Goal: Transaction & Acquisition: Purchase product/service

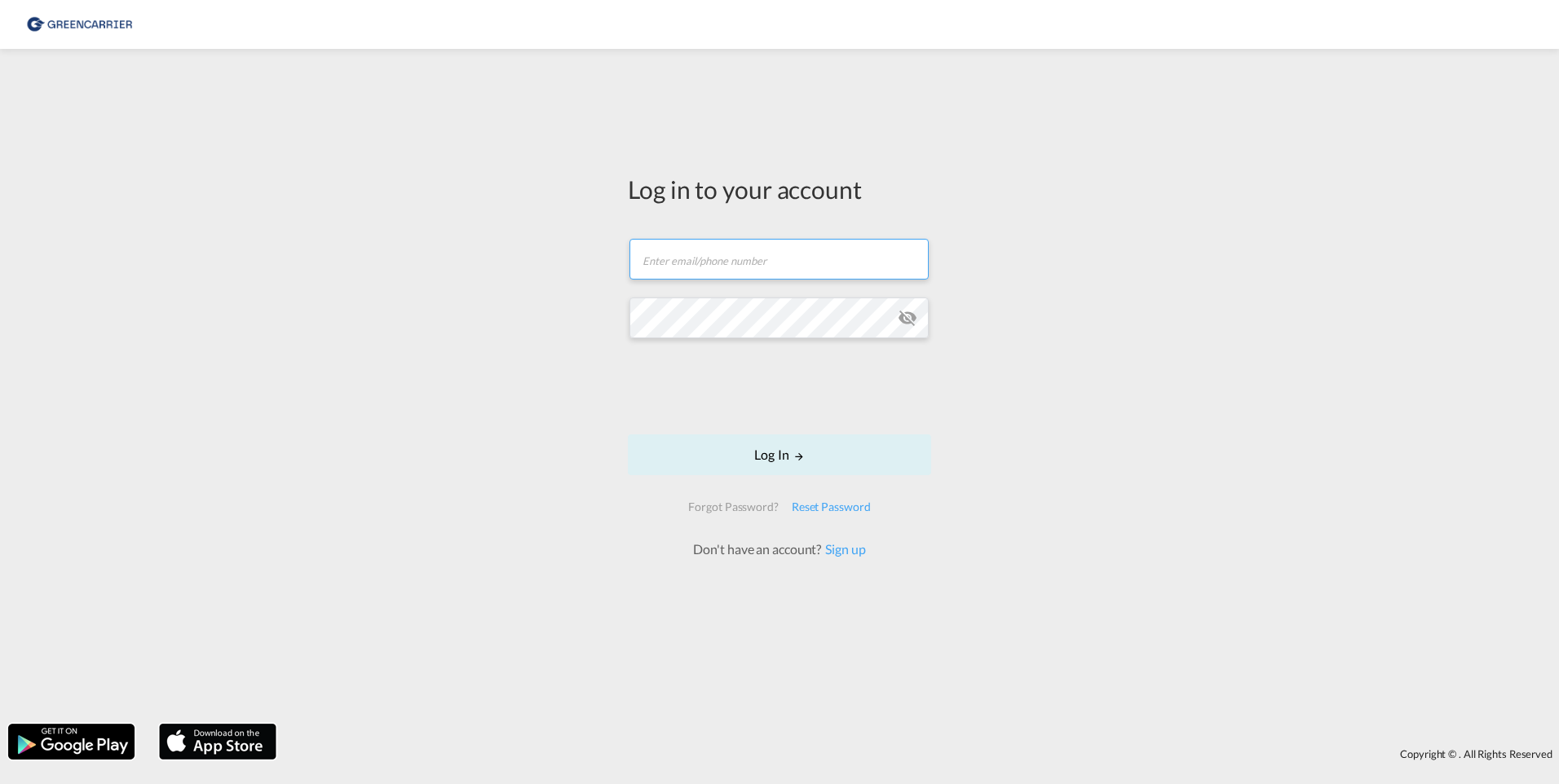
click at [653, 262] on input "text" at bounding box center [780, 259] width 299 height 41
paste input "[EMAIL_ADDRESS][PERSON_NAME][DOMAIN_NAME]"
type input "[EMAIL_ADDRESS][PERSON_NAME][DOMAIN_NAME]"
click at [904, 317] on md-icon "icon-eye-off" at bounding box center [908, 318] width 20 height 20
click at [629, 309] on form "[EMAIL_ADDRESS][PERSON_NAME][DOMAIN_NAME] Log In Forgot Password? Reset Passwor…" at bounding box center [780, 391] width 304 height 336
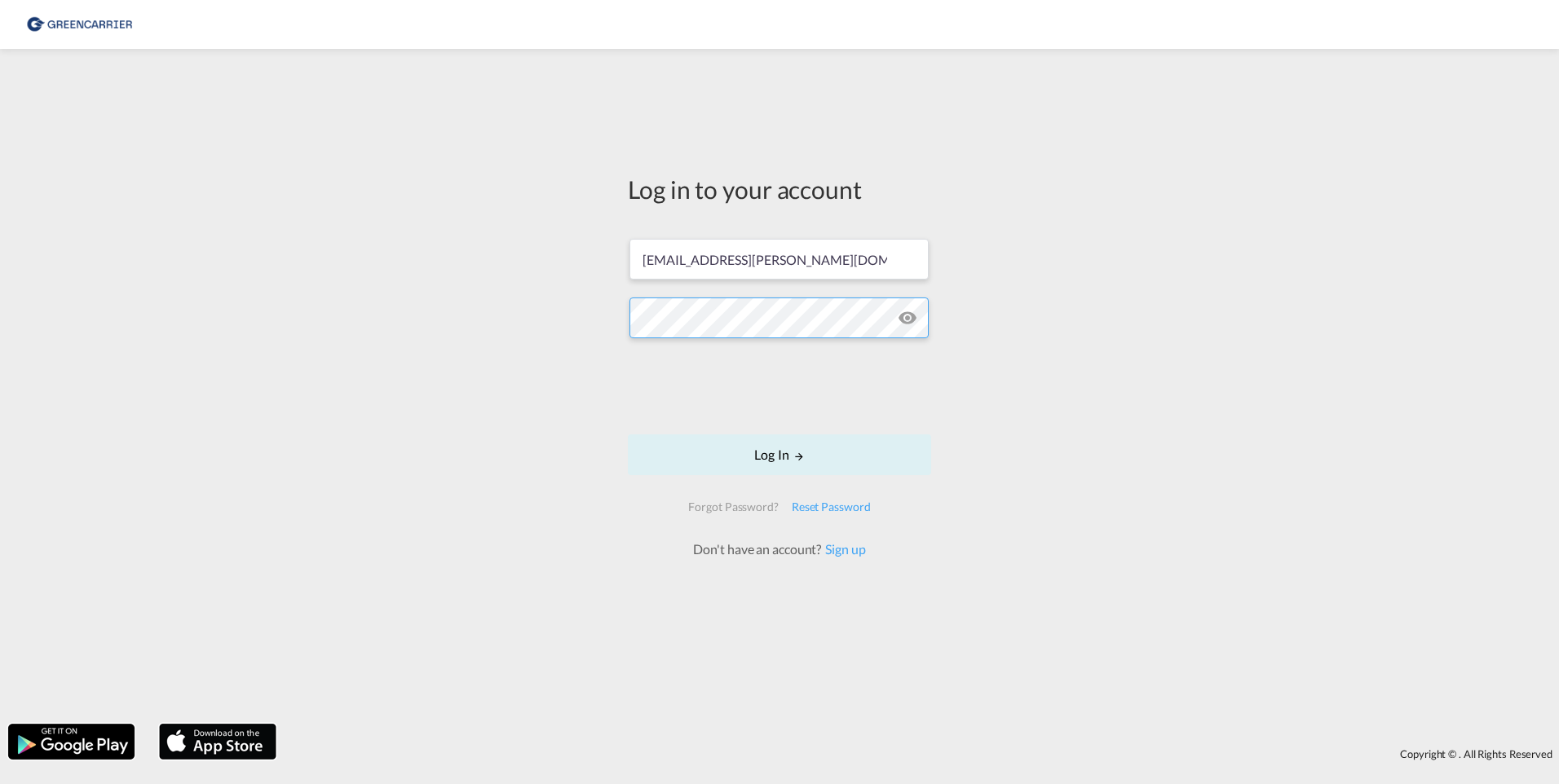
click at [628, 435] on button "Log In" at bounding box center [780, 455] width 304 height 41
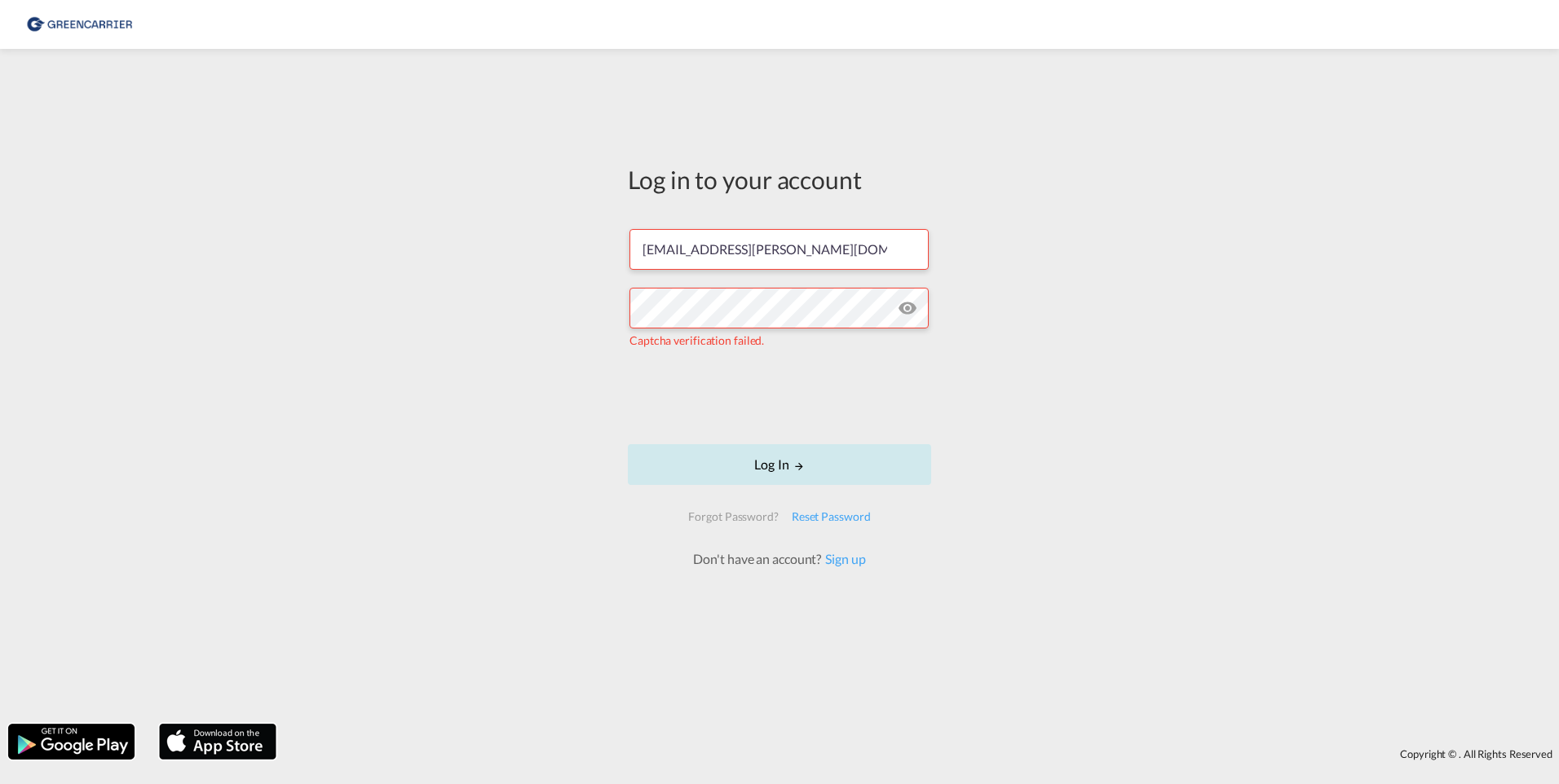
click at [778, 468] on button "Log In" at bounding box center [780, 464] width 304 height 41
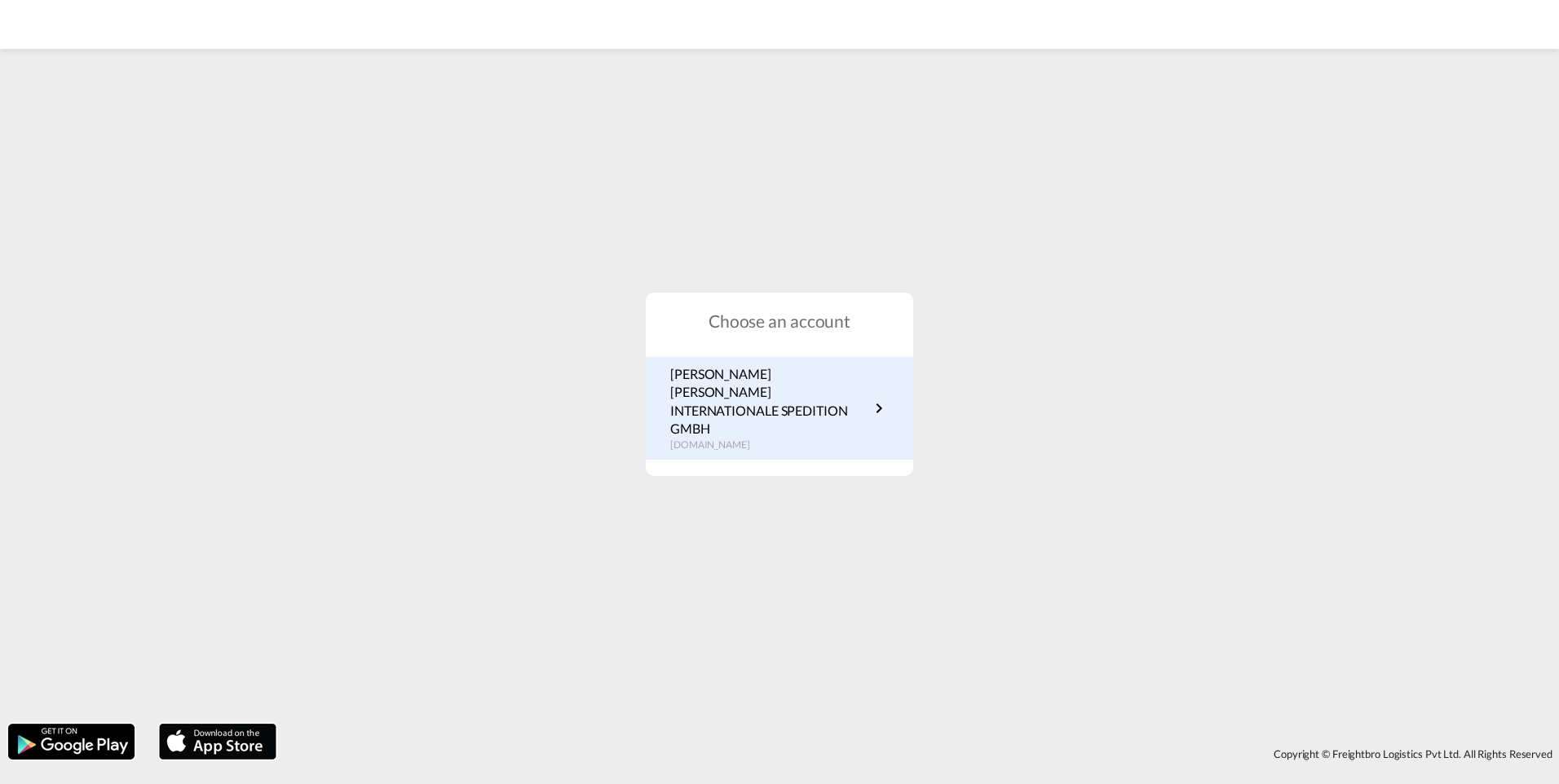
click at [705, 403] on p "[PERSON_NAME] [PERSON_NAME] INTERNATIONALE SPEDITION GMBH" at bounding box center [770, 402] width 199 height 73
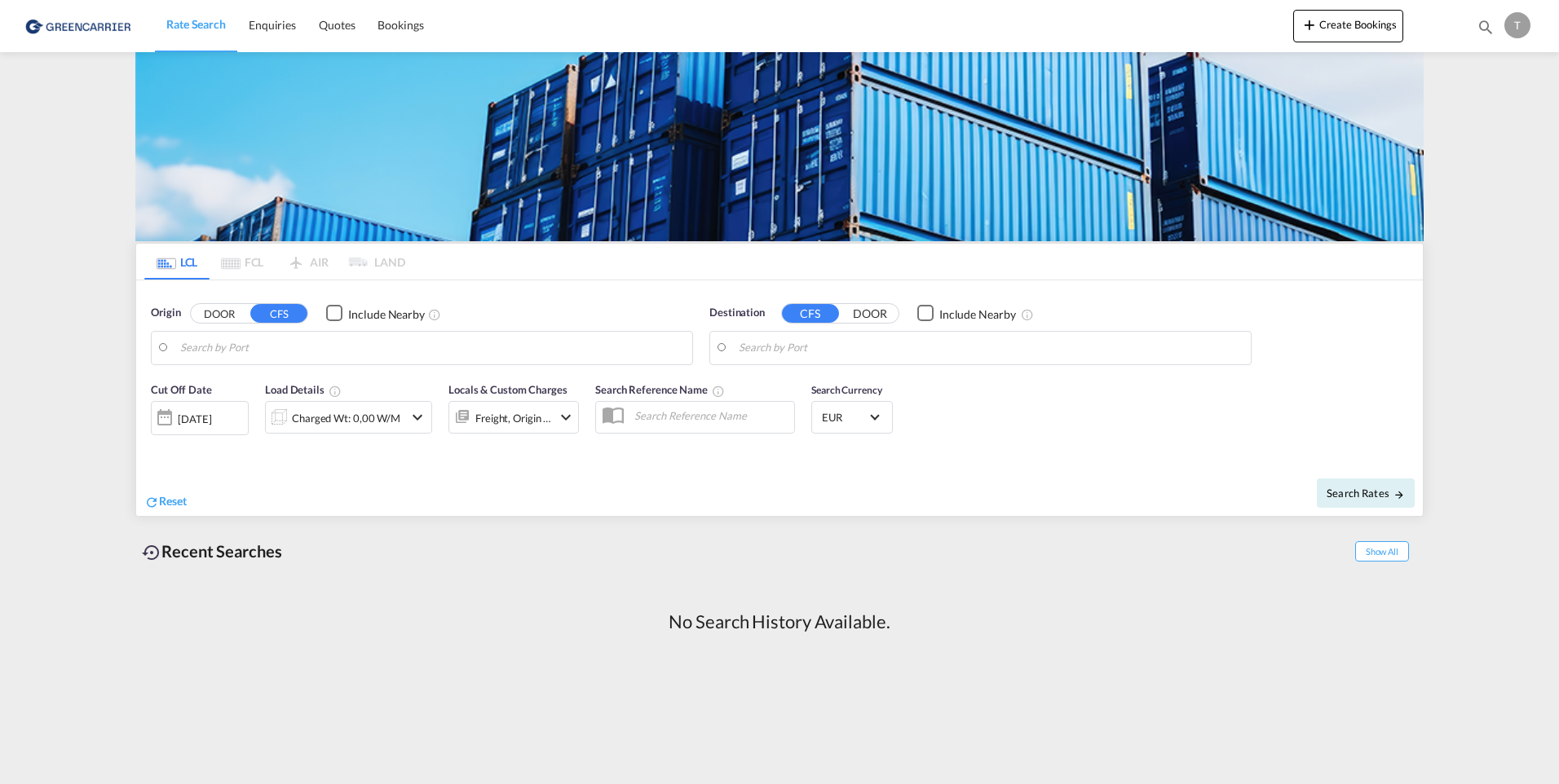
click at [1516, 26] on div "T" at bounding box center [1517, 25] width 26 height 26
click at [1507, 71] on button "My Profile" at bounding box center [1498, 71] width 106 height 32
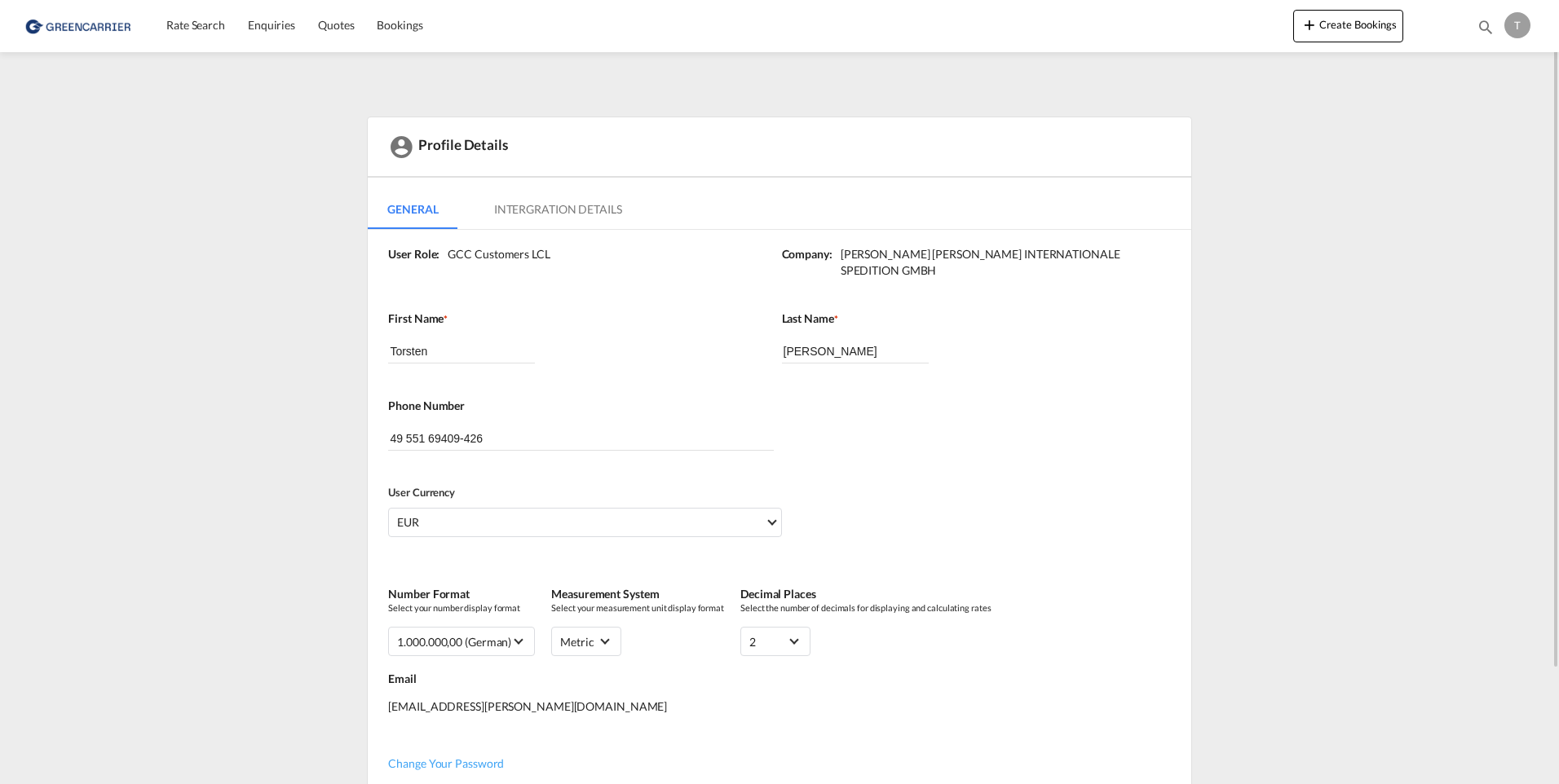
click at [104, 24] on img at bounding box center [79, 26] width 110 height 37
click at [405, 29] on span "Bookings" at bounding box center [399, 25] width 46 height 14
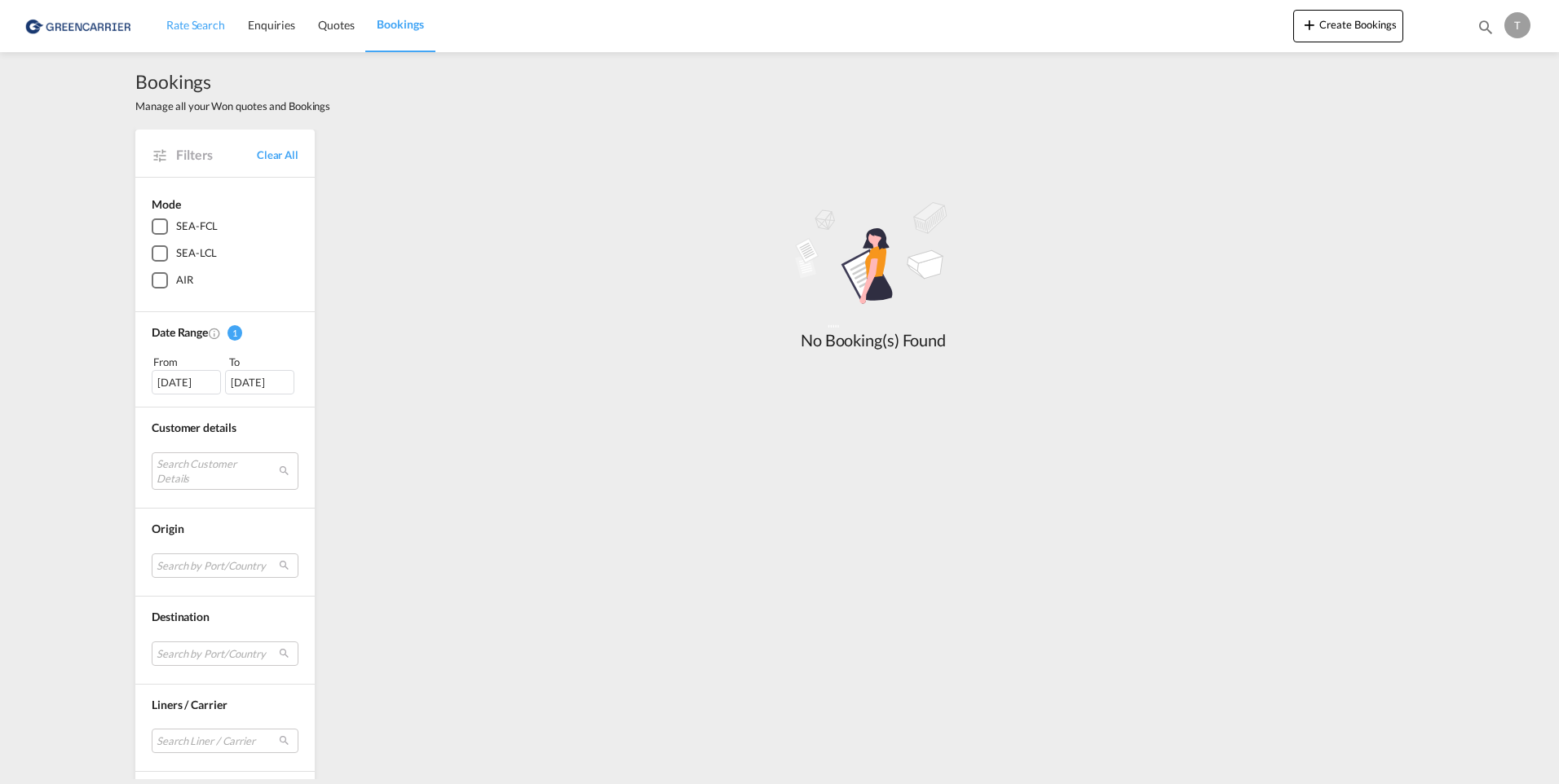
click at [205, 23] on span "Rate Search" at bounding box center [195, 25] width 59 height 14
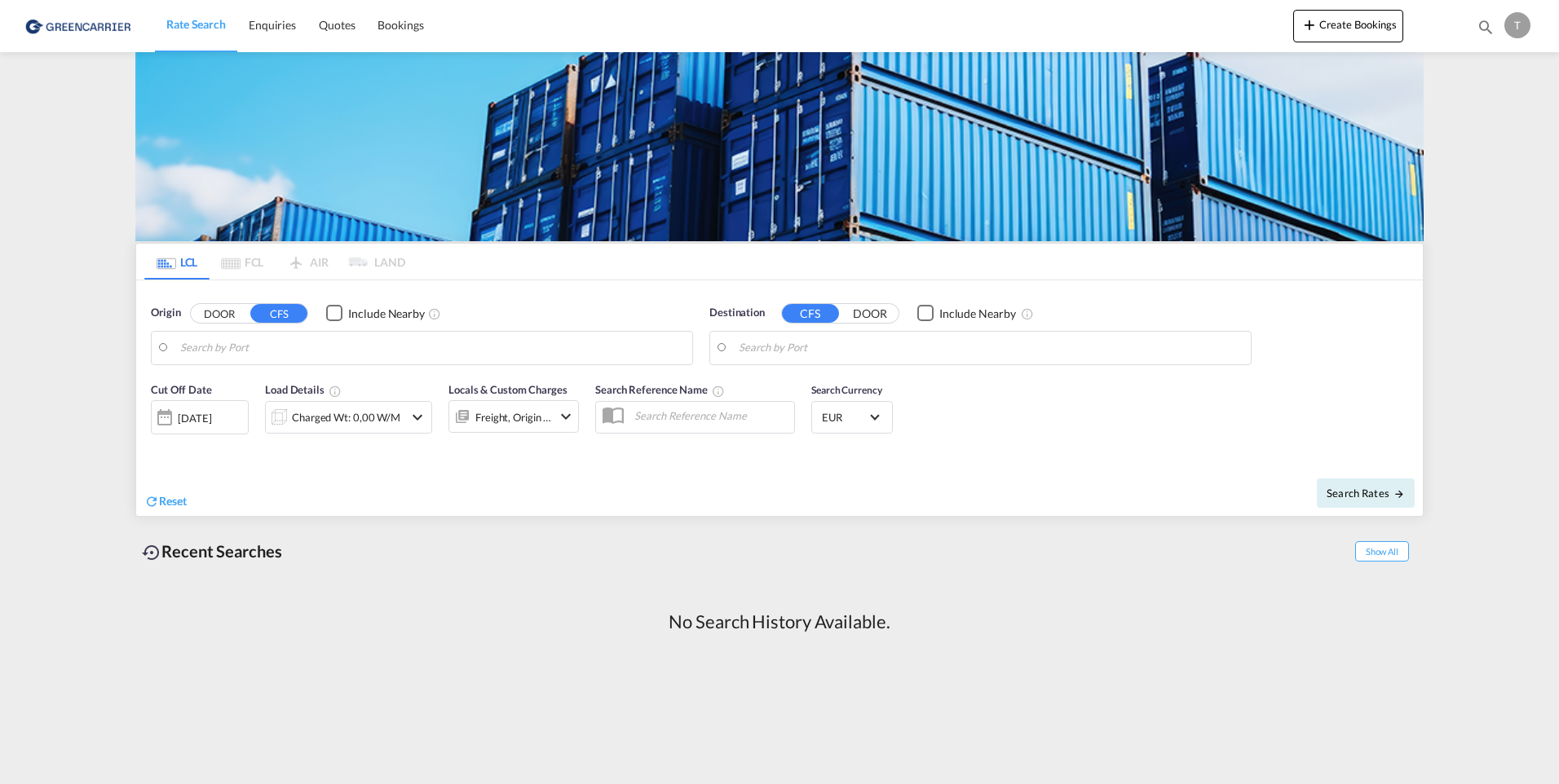
click at [270, 338] on input "Search by Port" at bounding box center [433, 348] width 504 height 24
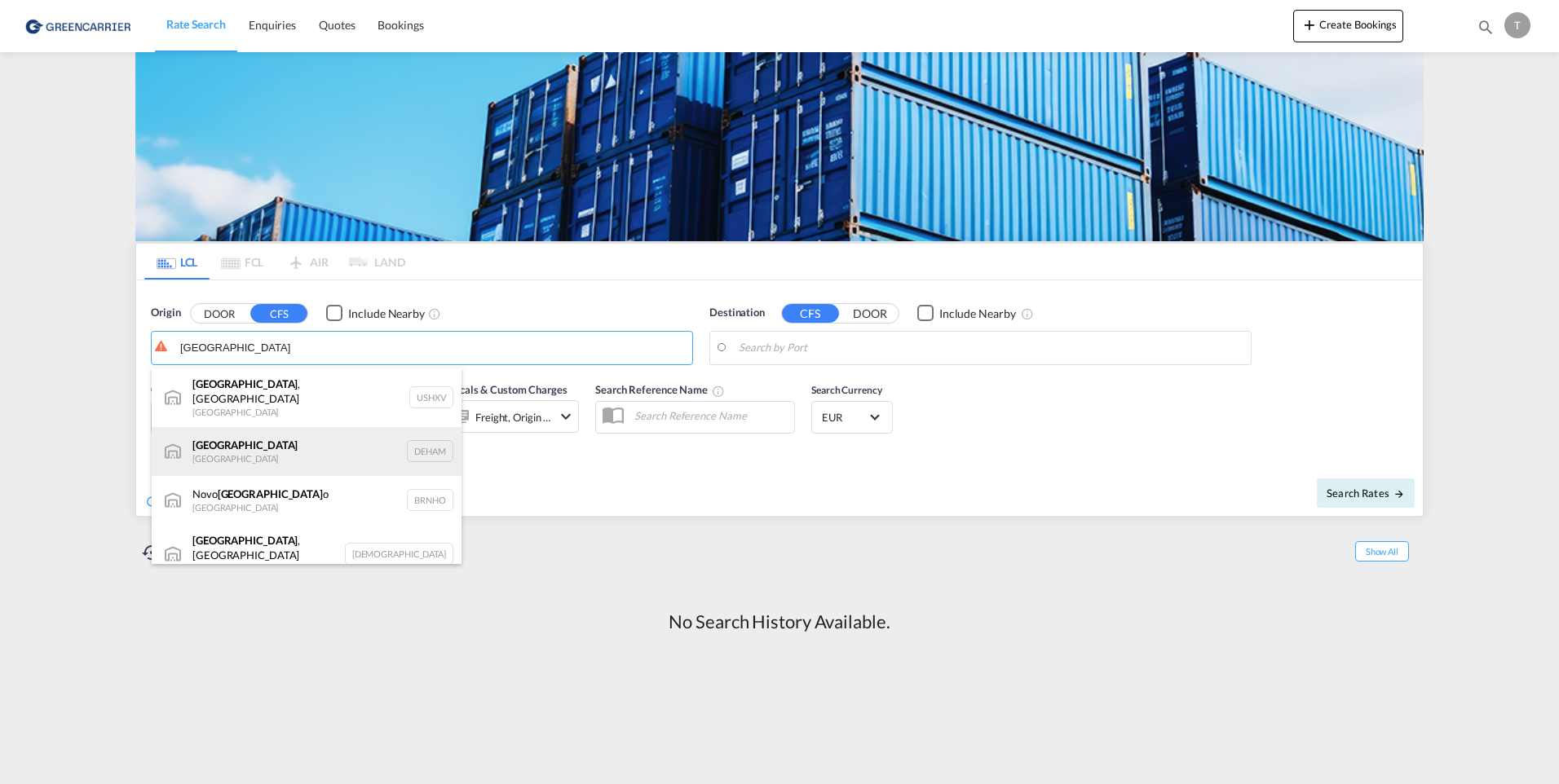
click at [252, 446] on div "[GEOGRAPHIC_DATA] [GEOGRAPHIC_DATA] DEHAM" at bounding box center [306, 451] width 310 height 49
type input "[GEOGRAPHIC_DATA], [GEOGRAPHIC_DATA]"
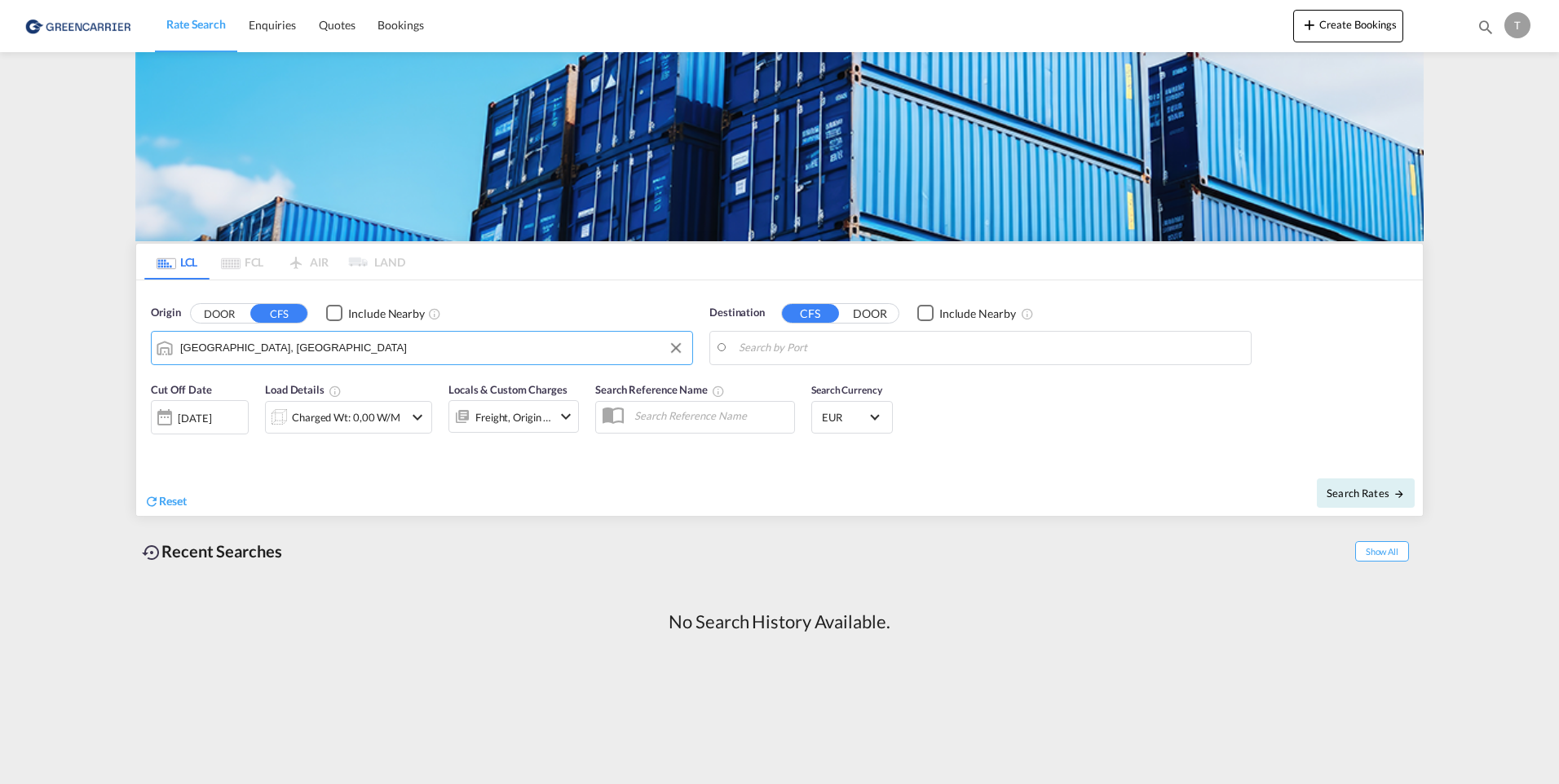
click at [836, 349] on input "Search by Port" at bounding box center [991, 348] width 504 height 24
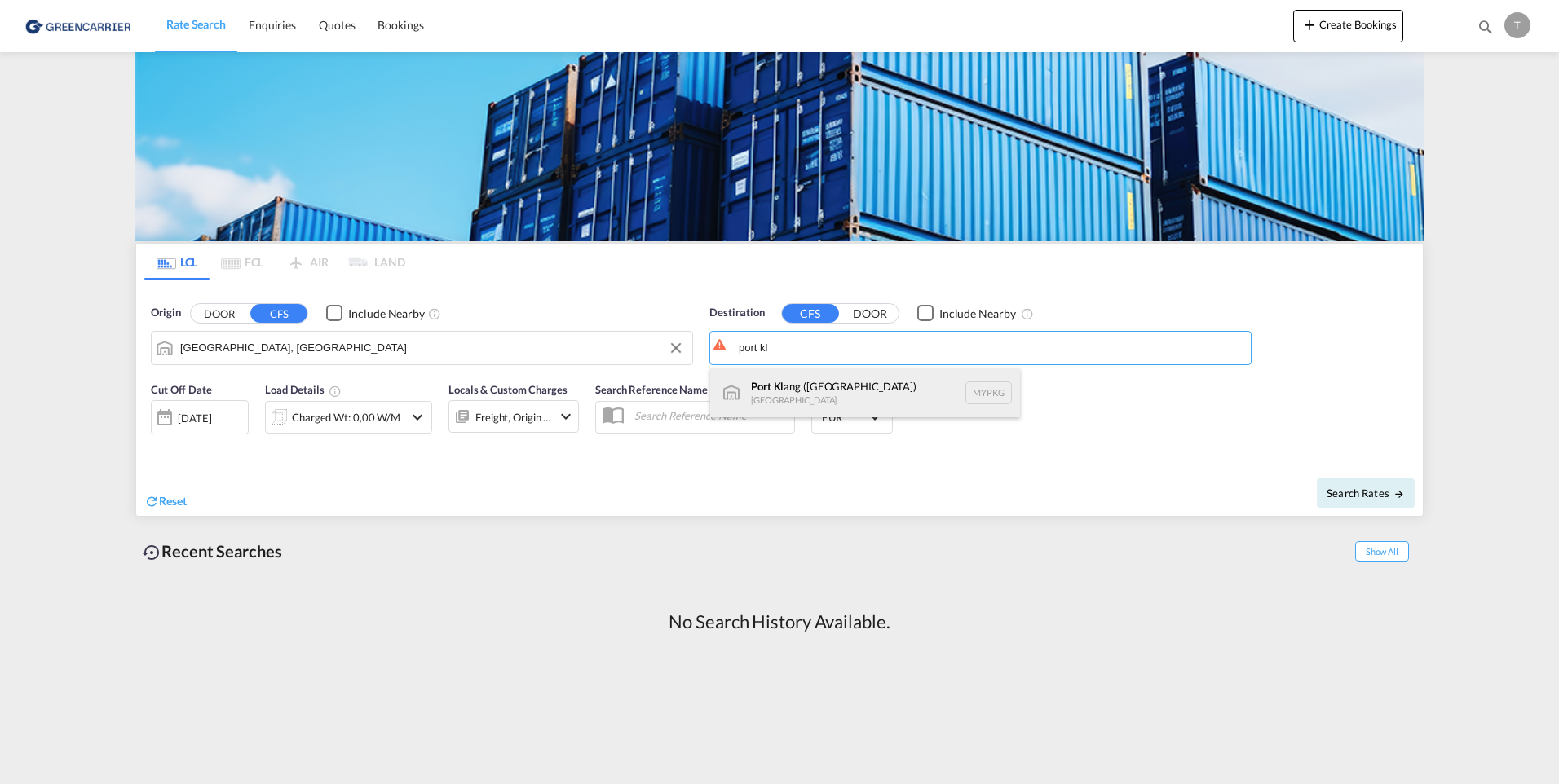
click at [829, 384] on div "Port [PERSON_NAME] ([GEOGRAPHIC_DATA]) [GEOGRAPHIC_DATA] MYPKG" at bounding box center [865, 392] width 310 height 49
type input "[GEOGRAPHIC_DATA] ([GEOGRAPHIC_DATA]), MYPKG"
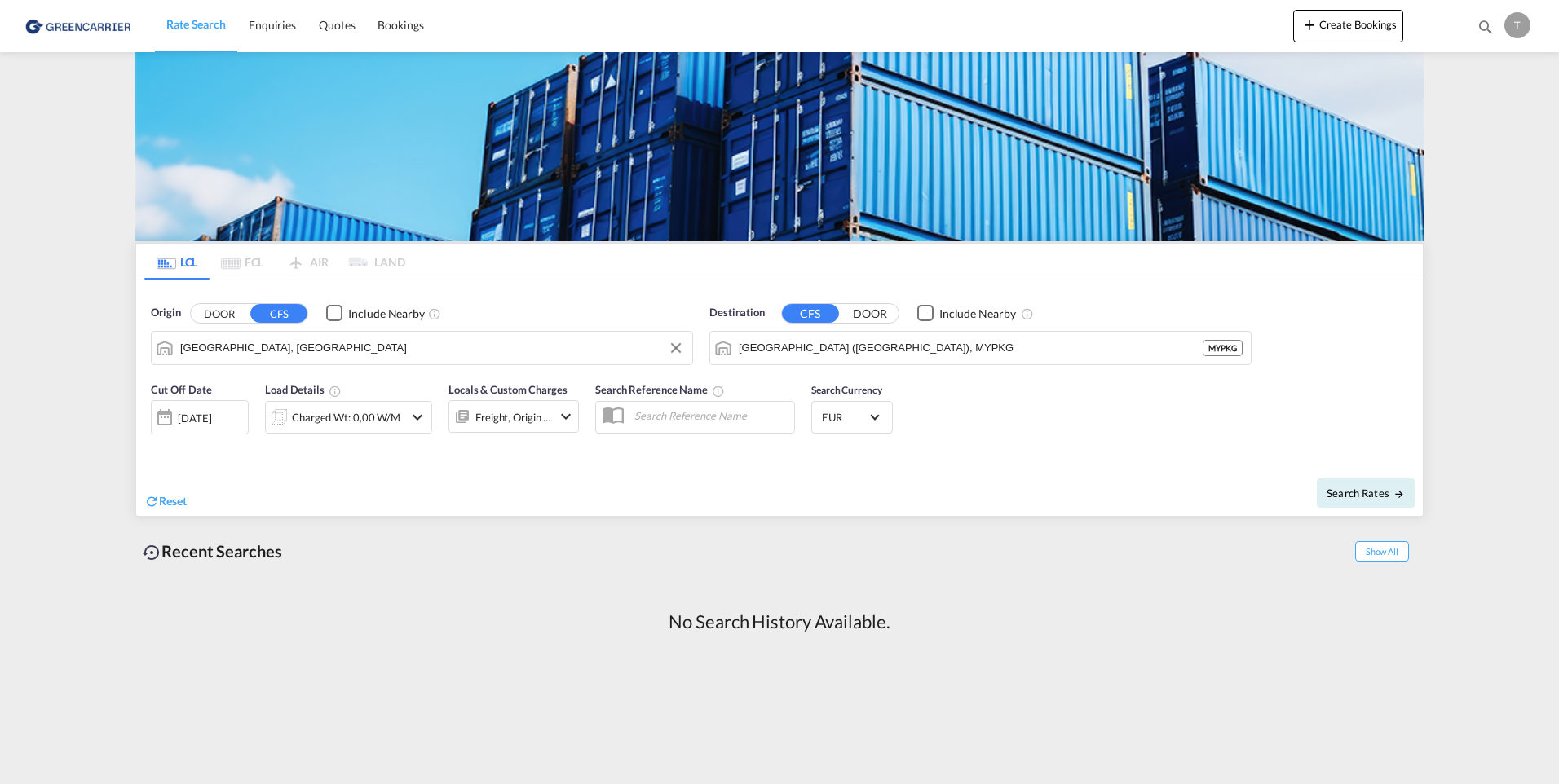
click at [878, 313] on button "DOOR" at bounding box center [870, 313] width 57 height 19
click at [805, 313] on button "CFS" at bounding box center [810, 313] width 57 height 19
click at [786, 353] on input "Search by Port" at bounding box center [991, 348] width 504 height 24
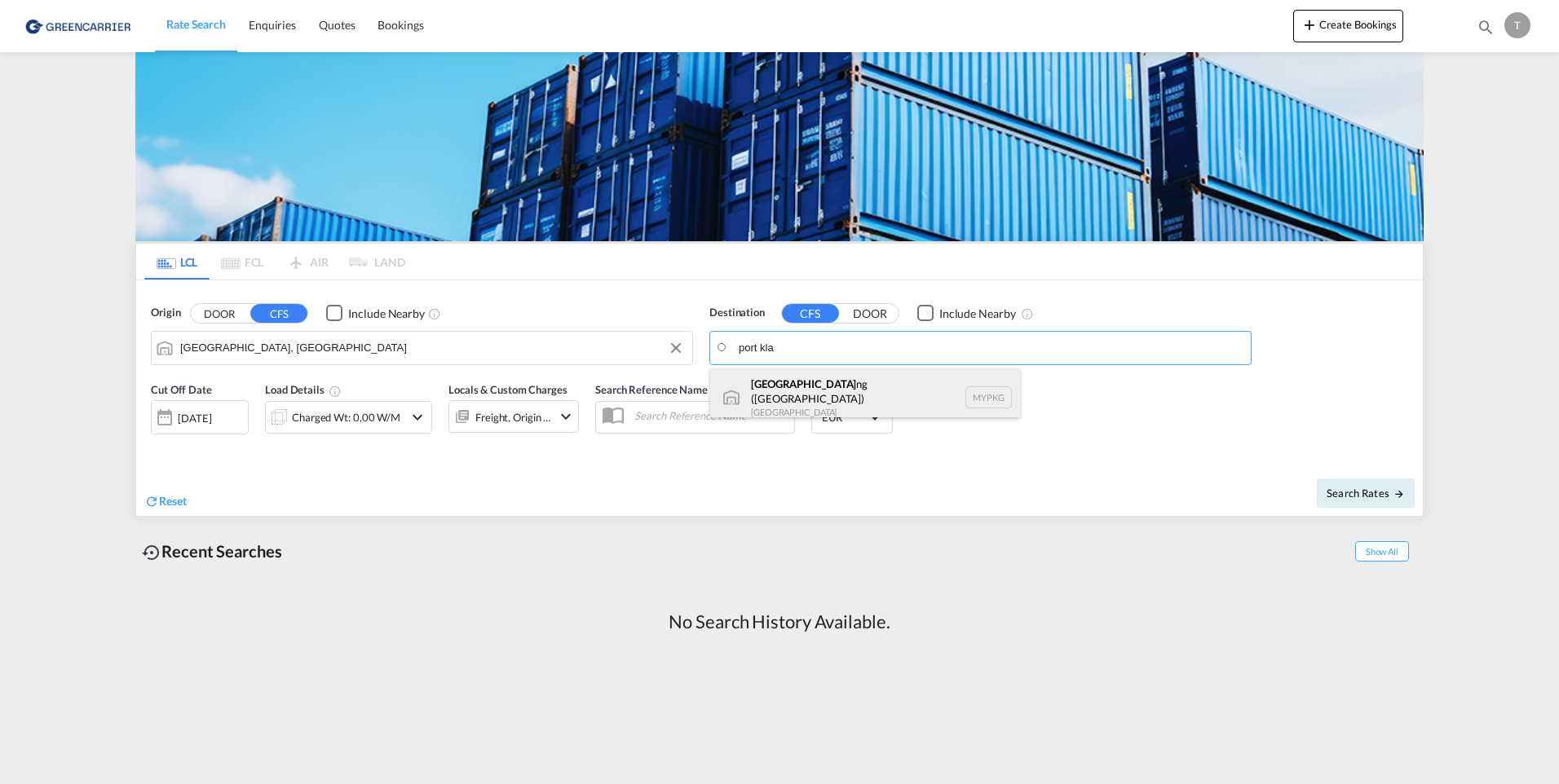
click at [788, 388] on div "Port Kla ng ([GEOGRAPHIC_DATA]) [GEOGRAPHIC_DATA] MYPKG" at bounding box center [865, 397] width 310 height 59
type input "[GEOGRAPHIC_DATA] ([GEOGRAPHIC_DATA]), MYPKG"
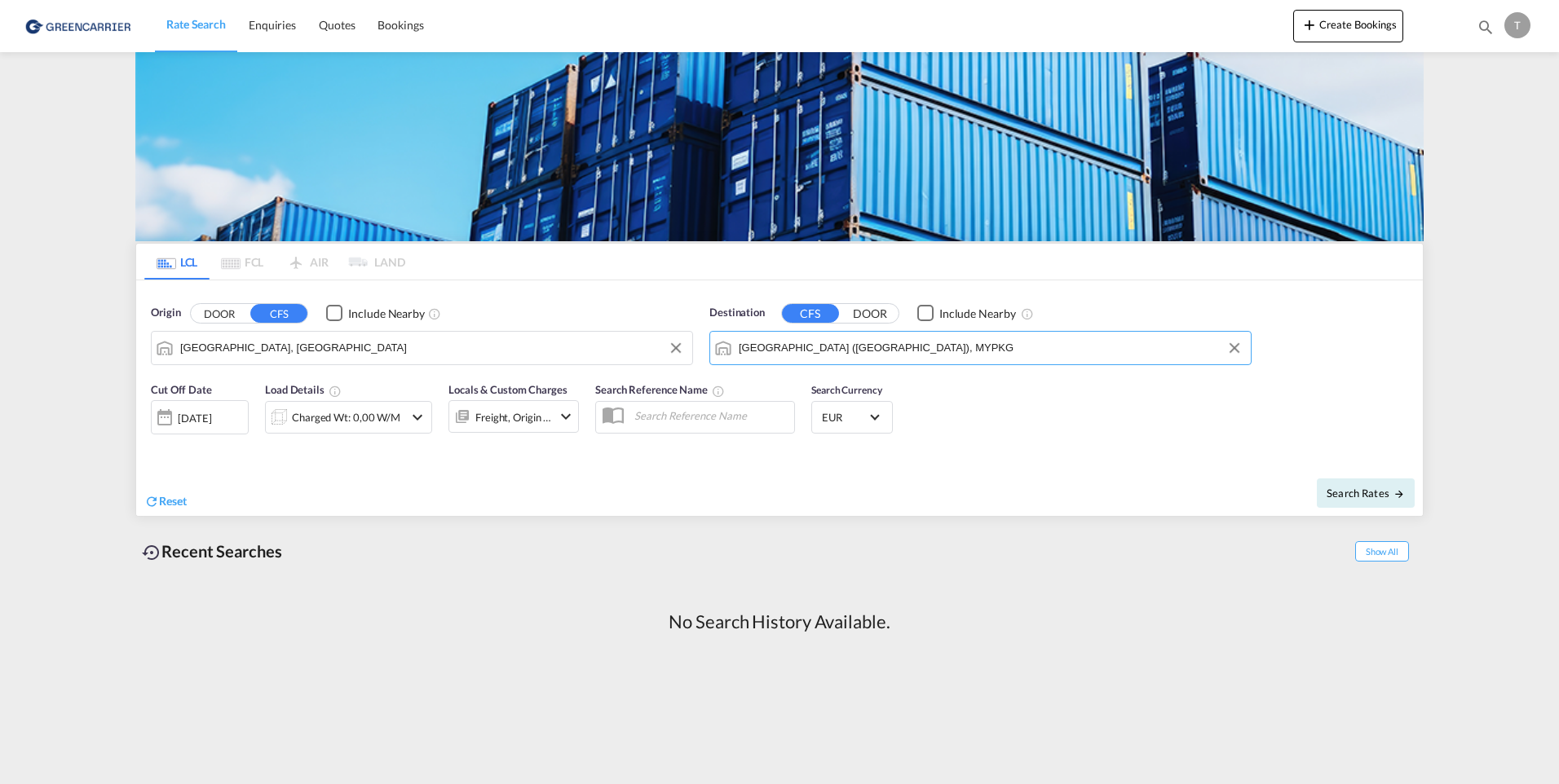
click at [562, 417] on md-icon "icon-chevron-down" at bounding box center [567, 417] width 20 height 20
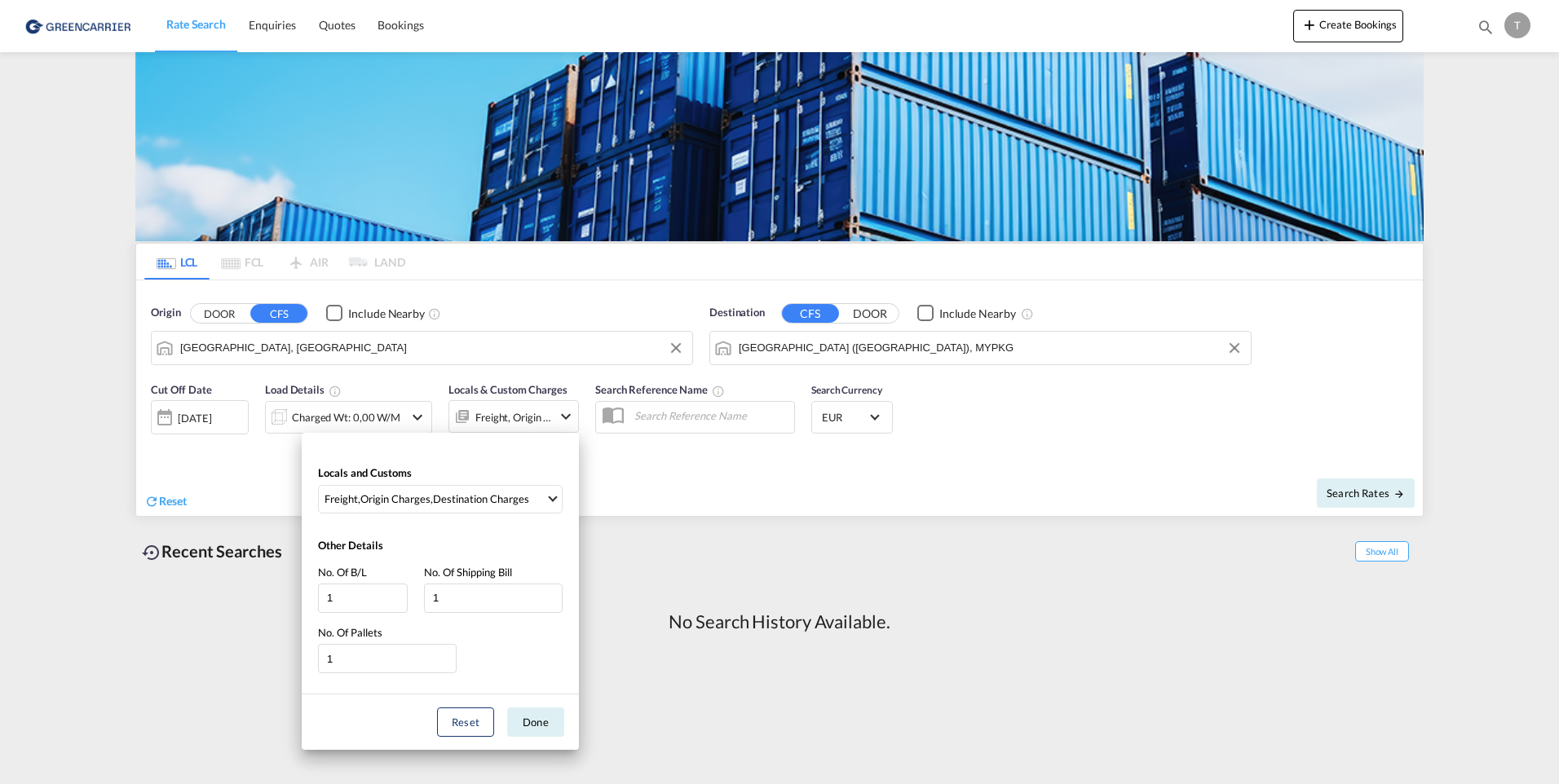
click at [651, 419] on div "Locals and Customs Freight , Origin Charges , Destination Charges Clear All Sel…" at bounding box center [780, 392] width 1559 height 784
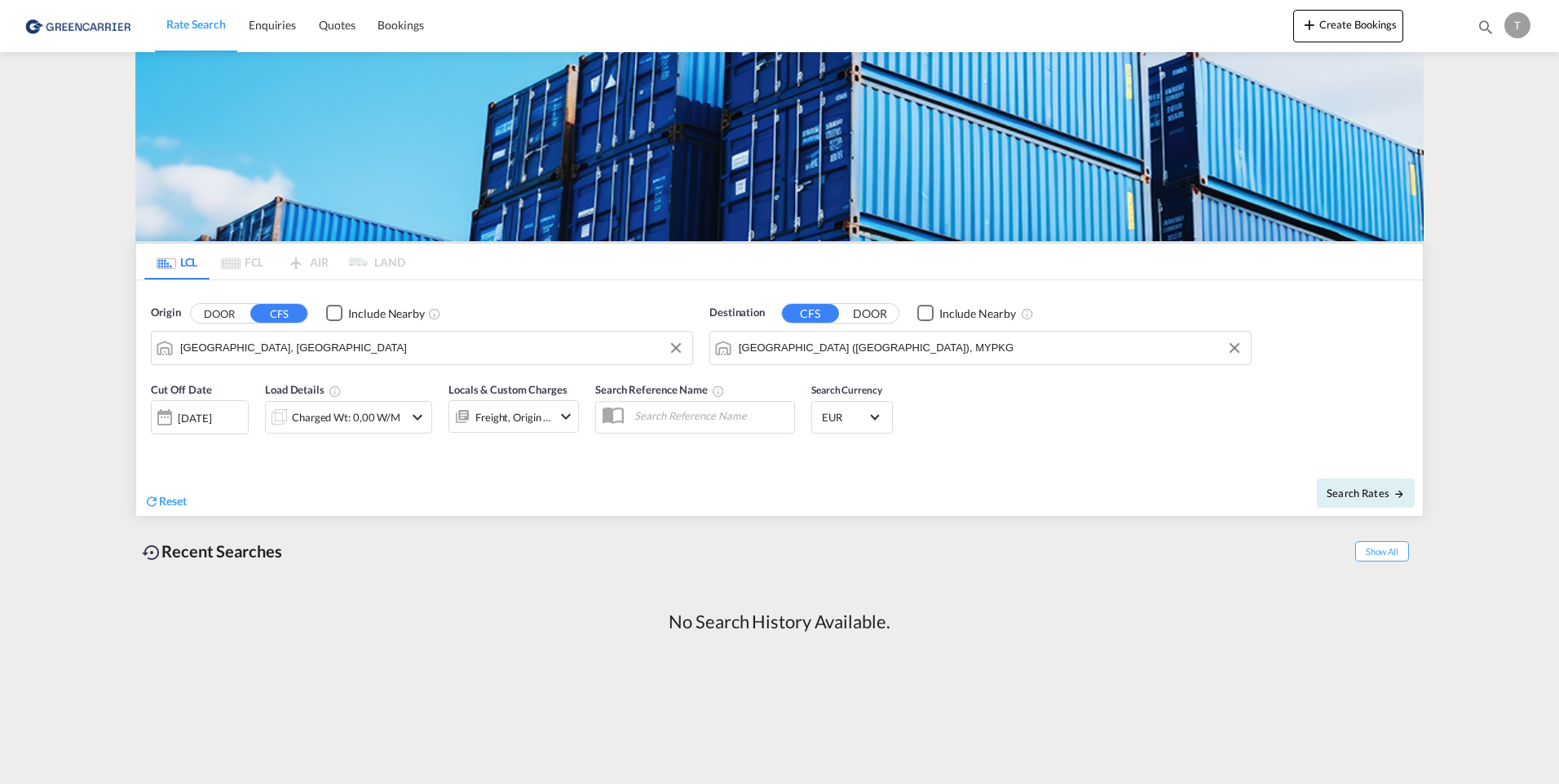
click at [506, 472] on div "Reset" at bounding box center [464, 489] width 640 height 45
click at [347, 420] on div "Charged Wt: 0,00 W/M" at bounding box center [346, 417] width 108 height 22
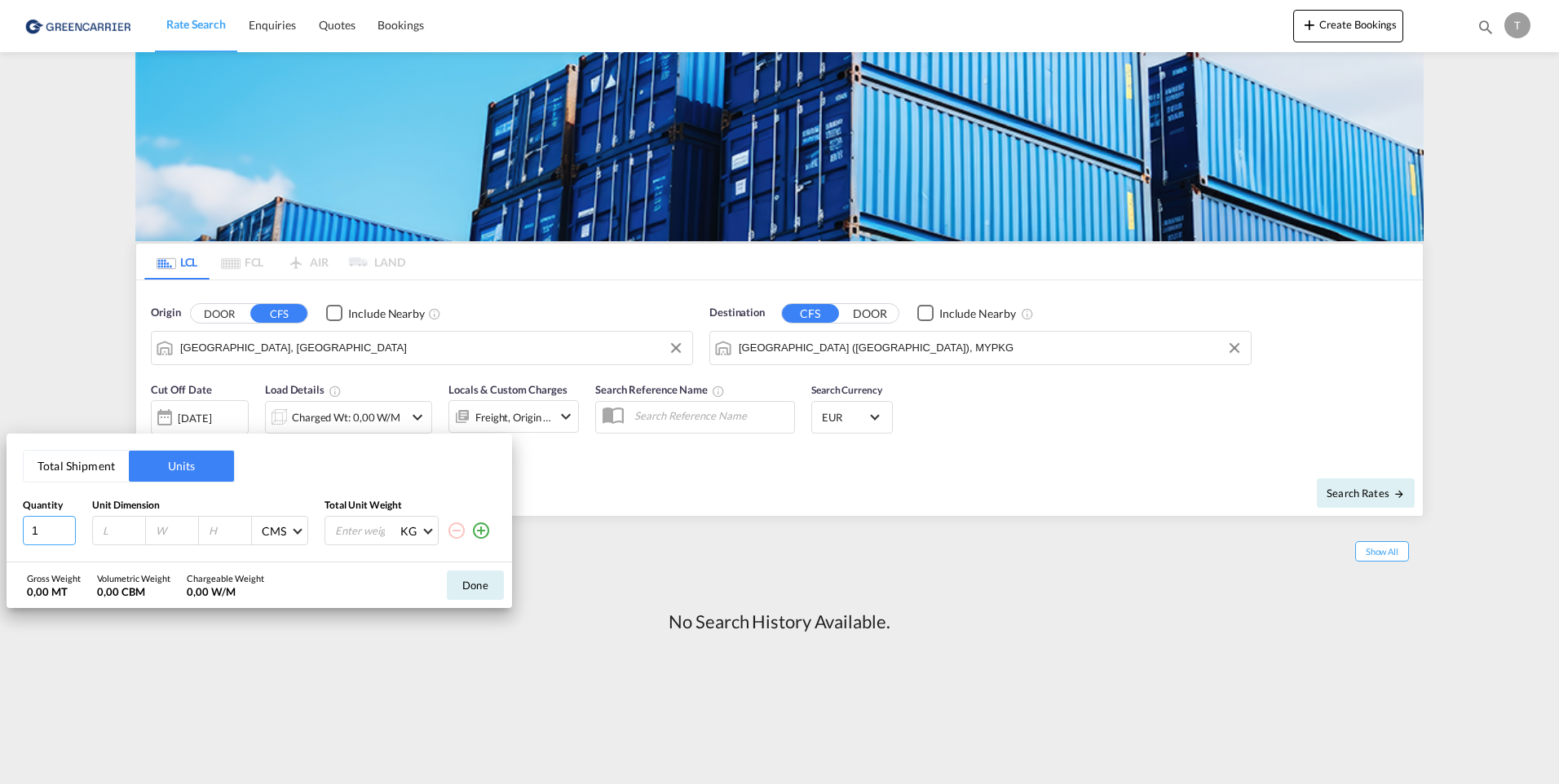
click at [66, 534] on input "1" at bounding box center [49, 530] width 53 height 29
click at [67, 535] on input "1" at bounding box center [49, 530] width 53 height 29
click at [69, 525] on input "2" at bounding box center [49, 530] width 53 height 29
click at [69, 525] on input "3" at bounding box center [49, 530] width 53 height 29
click at [69, 525] on input "4" at bounding box center [49, 530] width 53 height 29
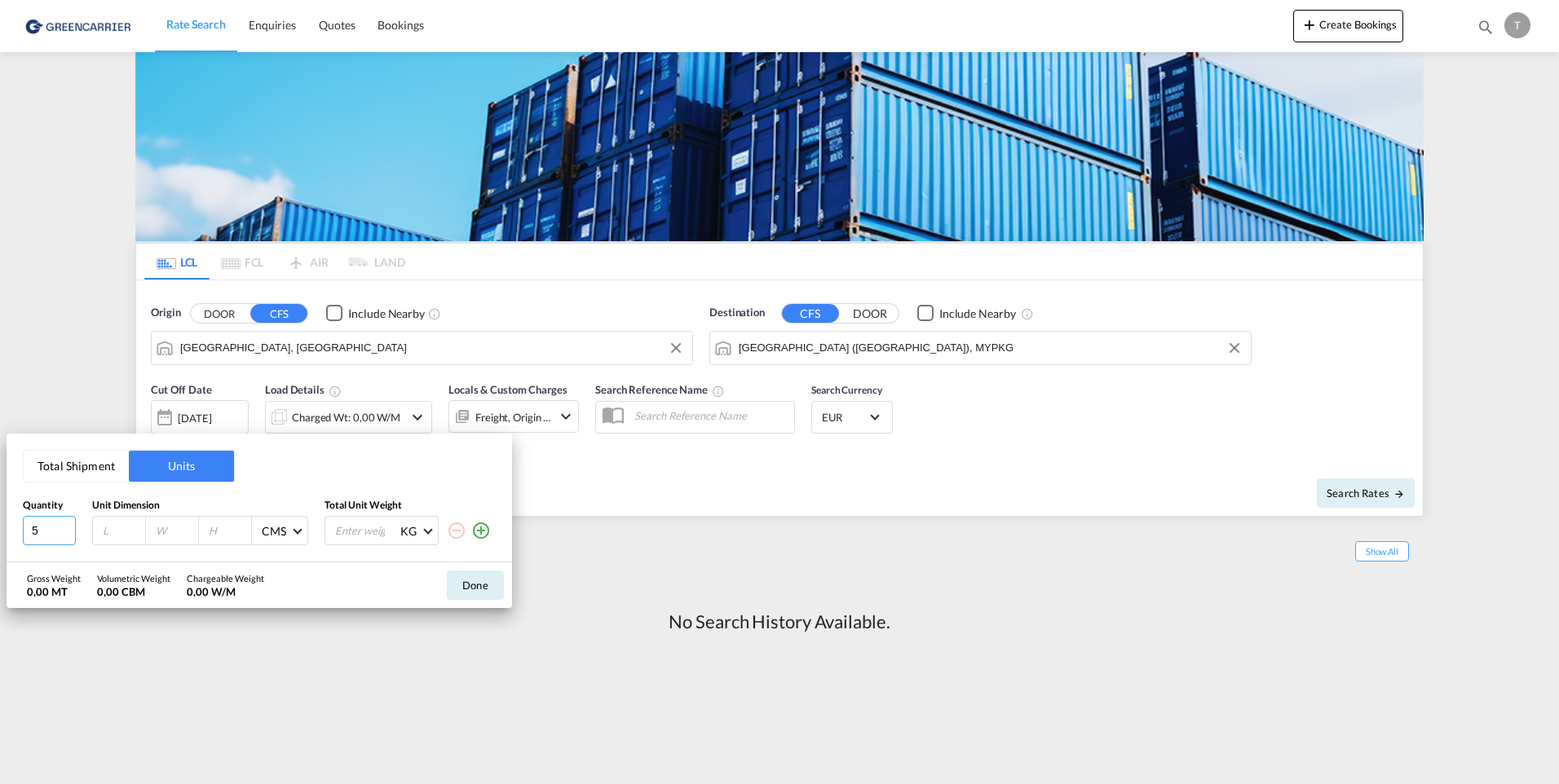
click at [69, 525] on input "5" at bounding box center [49, 530] width 53 height 29
type input "6"
click at [69, 525] on input "6" at bounding box center [49, 530] width 53 height 29
click at [699, 700] on div "Total Shipment Units Quantity Unit Dimension Total Unit Weight 6 CMS CMS Inches…" at bounding box center [780, 392] width 1559 height 784
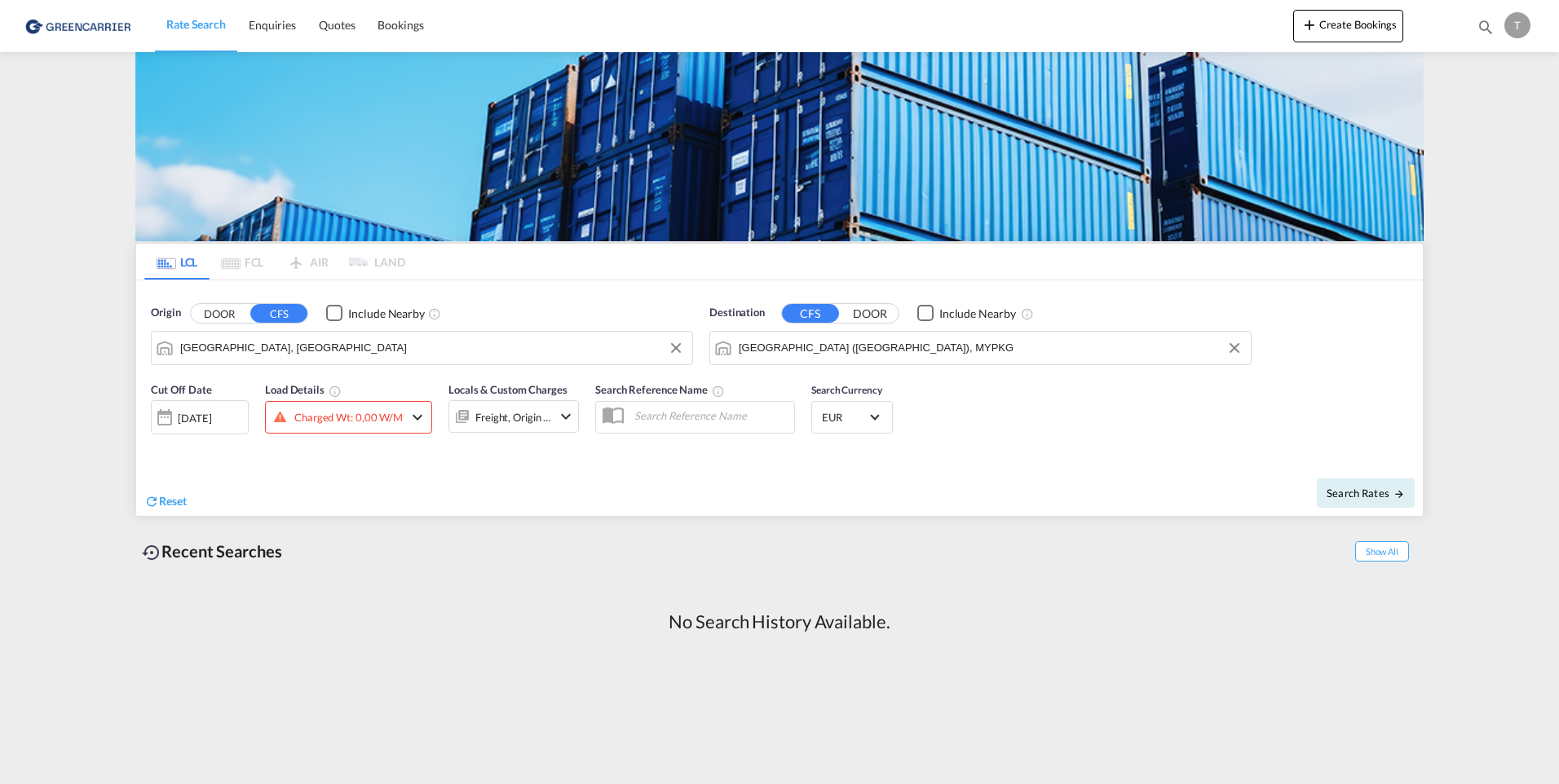
click at [402, 412] on div "Charged Wt: 0,00 W/M" at bounding box center [335, 416] width 138 height 24
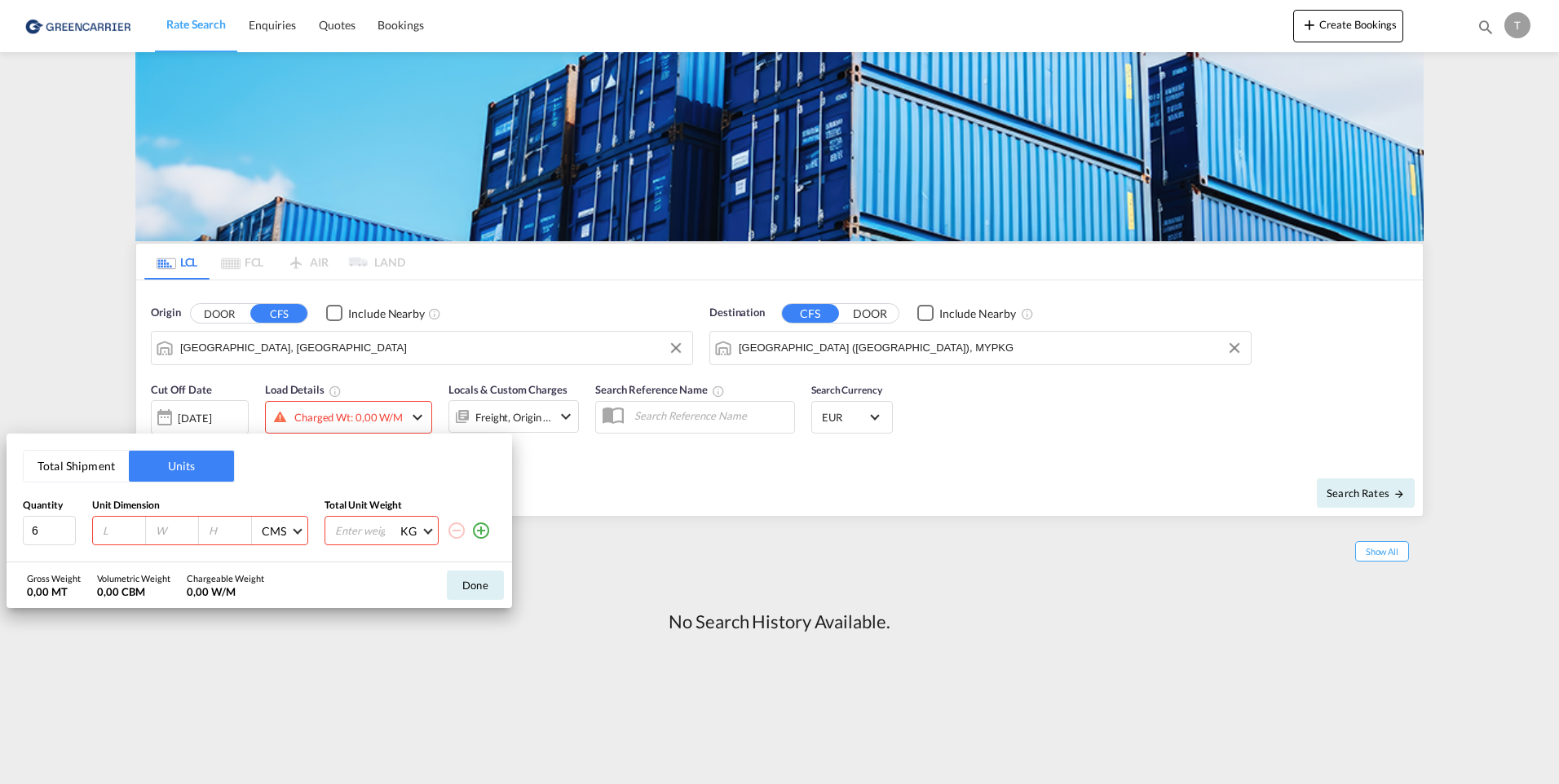
click at [101, 525] on input "number" at bounding box center [123, 530] width 44 height 15
type input "120"
type input "80"
type input "112"
click at [370, 524] on input "number" at bounding box center [366, 530] width 65 height 27
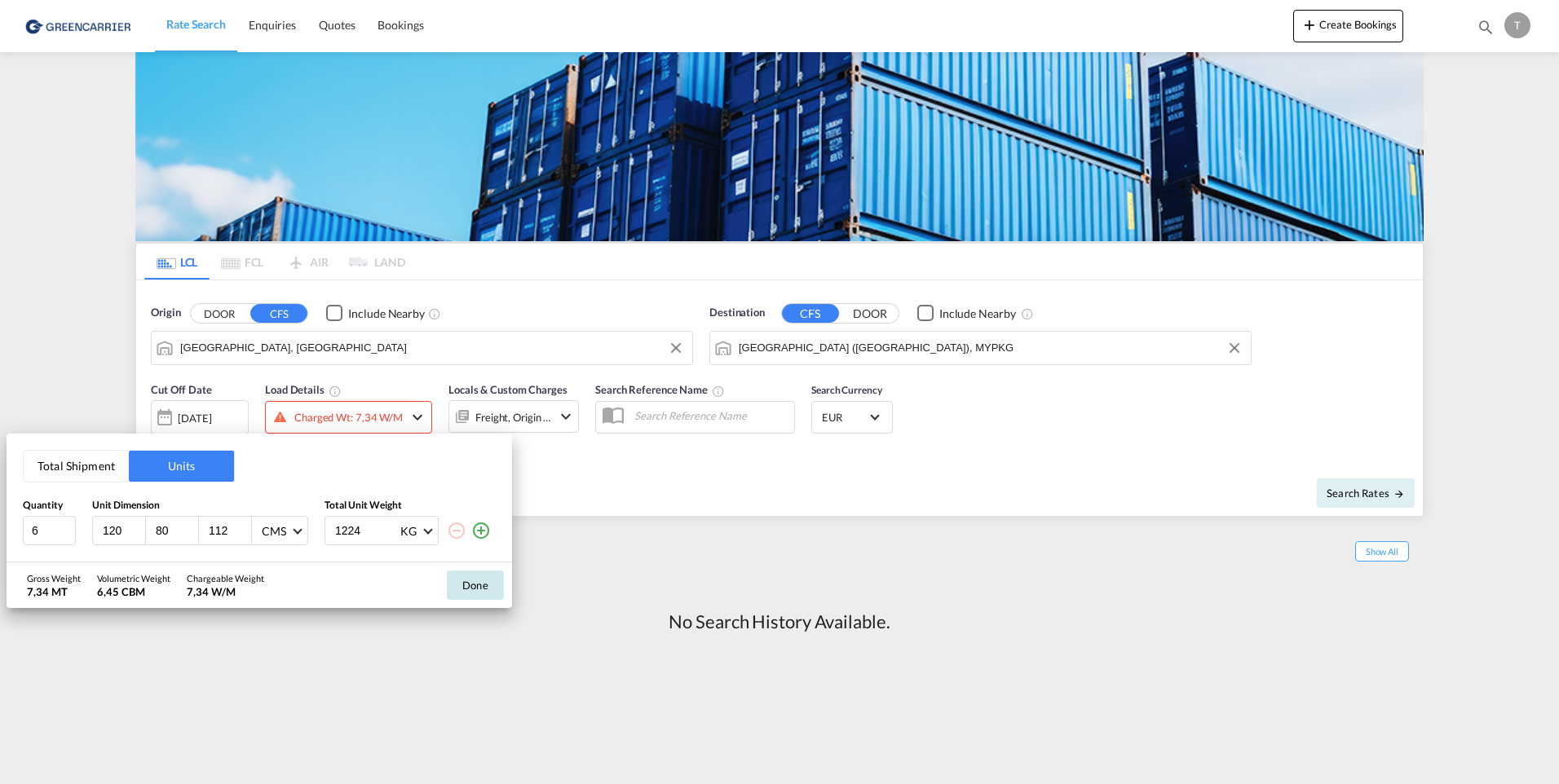
type input "1224"
click at [491, 570] on button "Done" at bounding box center [475, 584] width 57 height 29
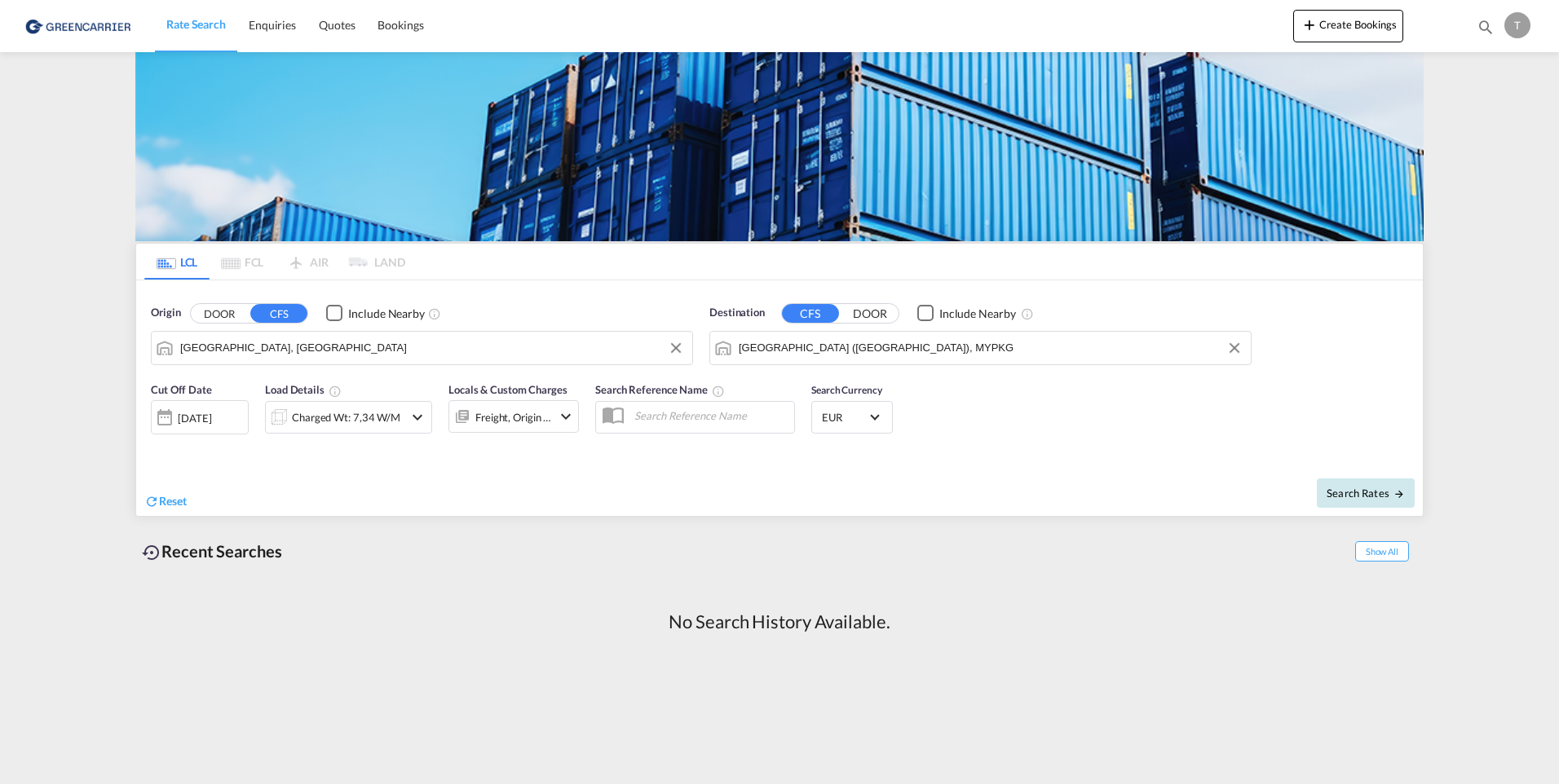
click at [1350, 494] on span "Search Rates" at bounding box center [1366, 493] width 78 height 13
type input "DEHAM to MYPKG / [DATE]"
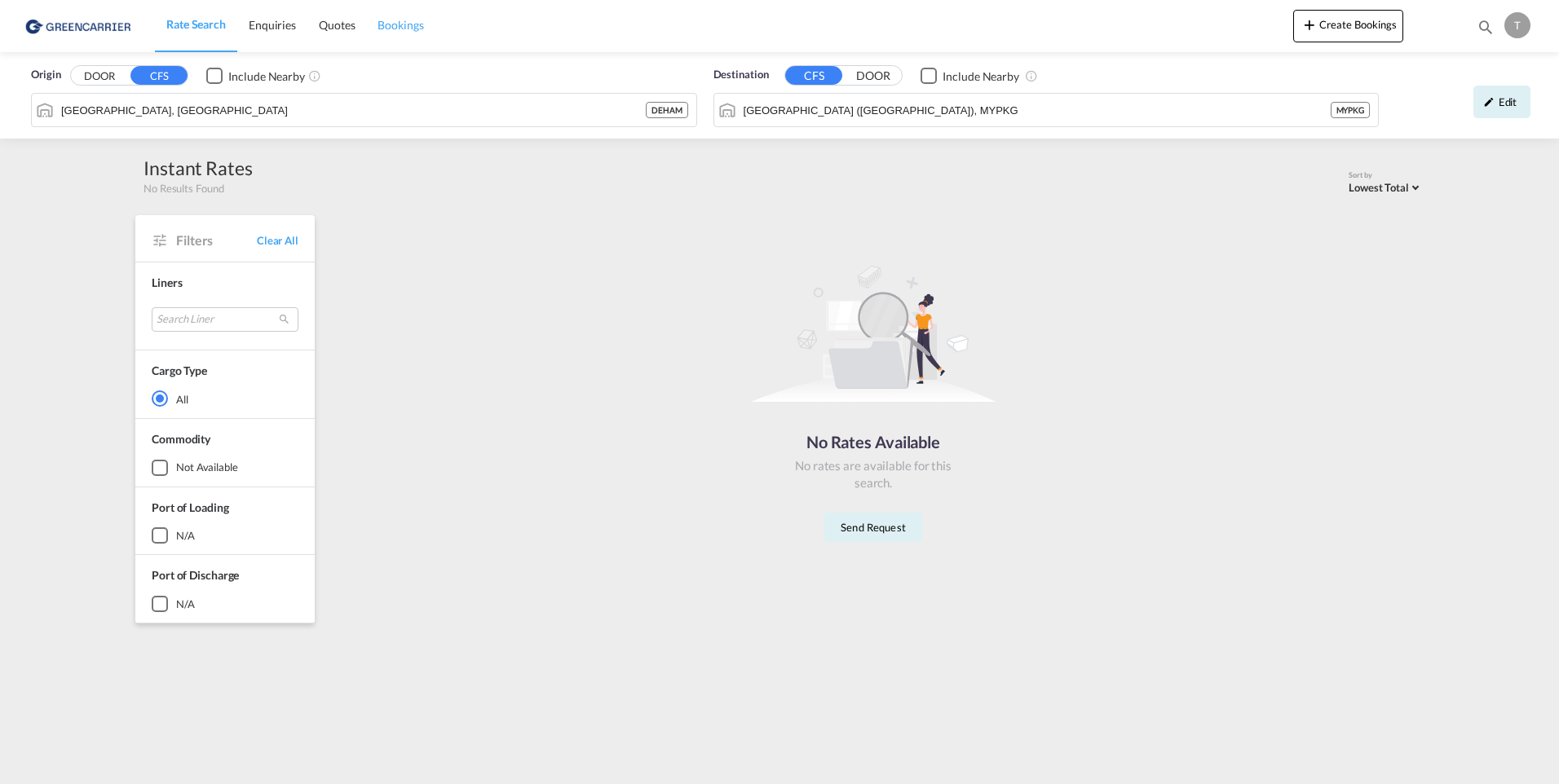
drag, startPoint x: 401, startPoint y: 7, endPoint x: 400, endPoint y: 17, distance: 10.0
click at [401, 8] on link "Bookings" at bounding box center [400, 26] width 68 height 53
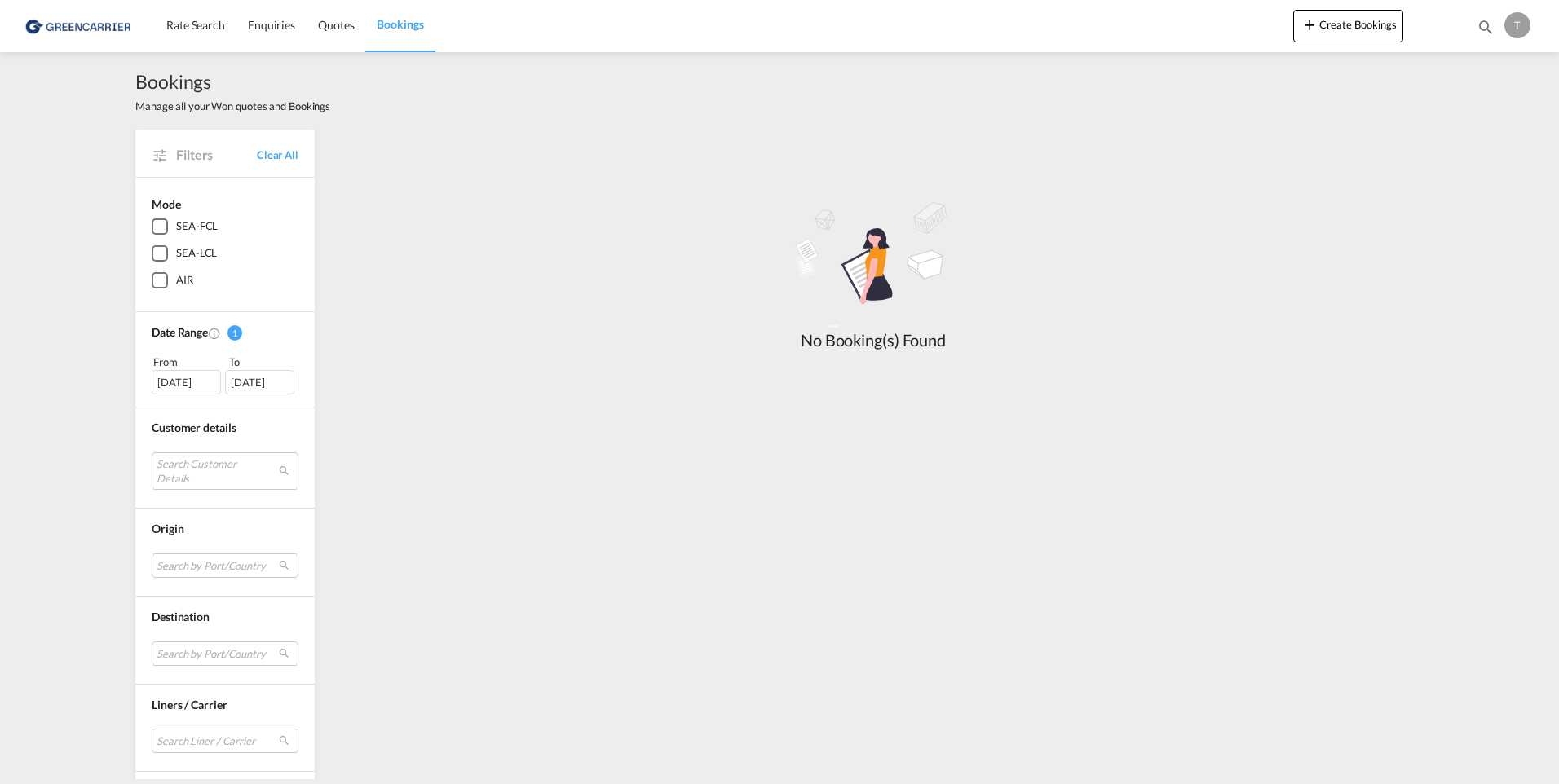
click at [161, 251] on div "SEA-LCL" at bounding box center [160, 254] width 17 height 17
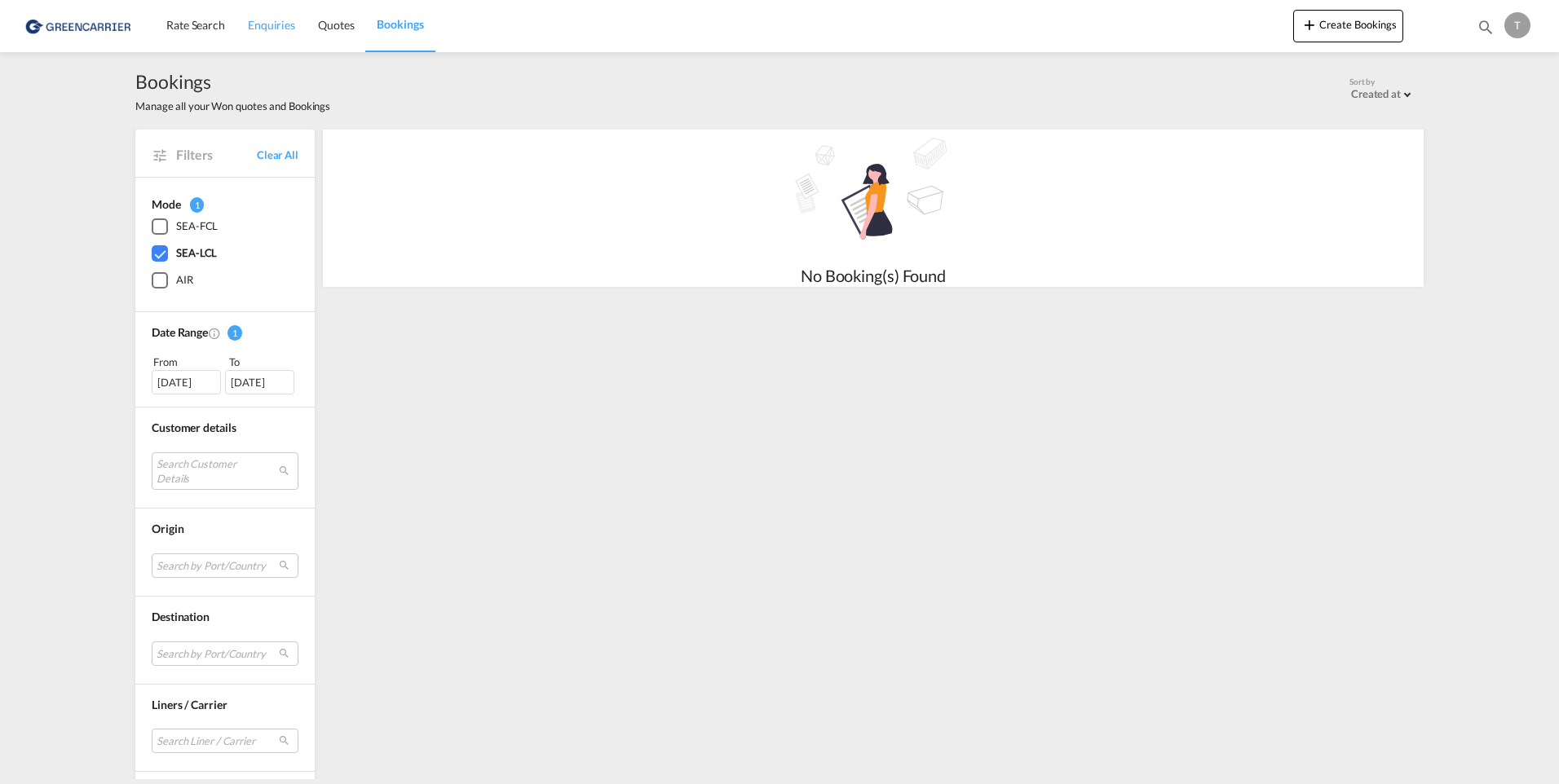
click at [299, 21] on link "Enquiries" at bounding box center [271, 26] width 70 height 53
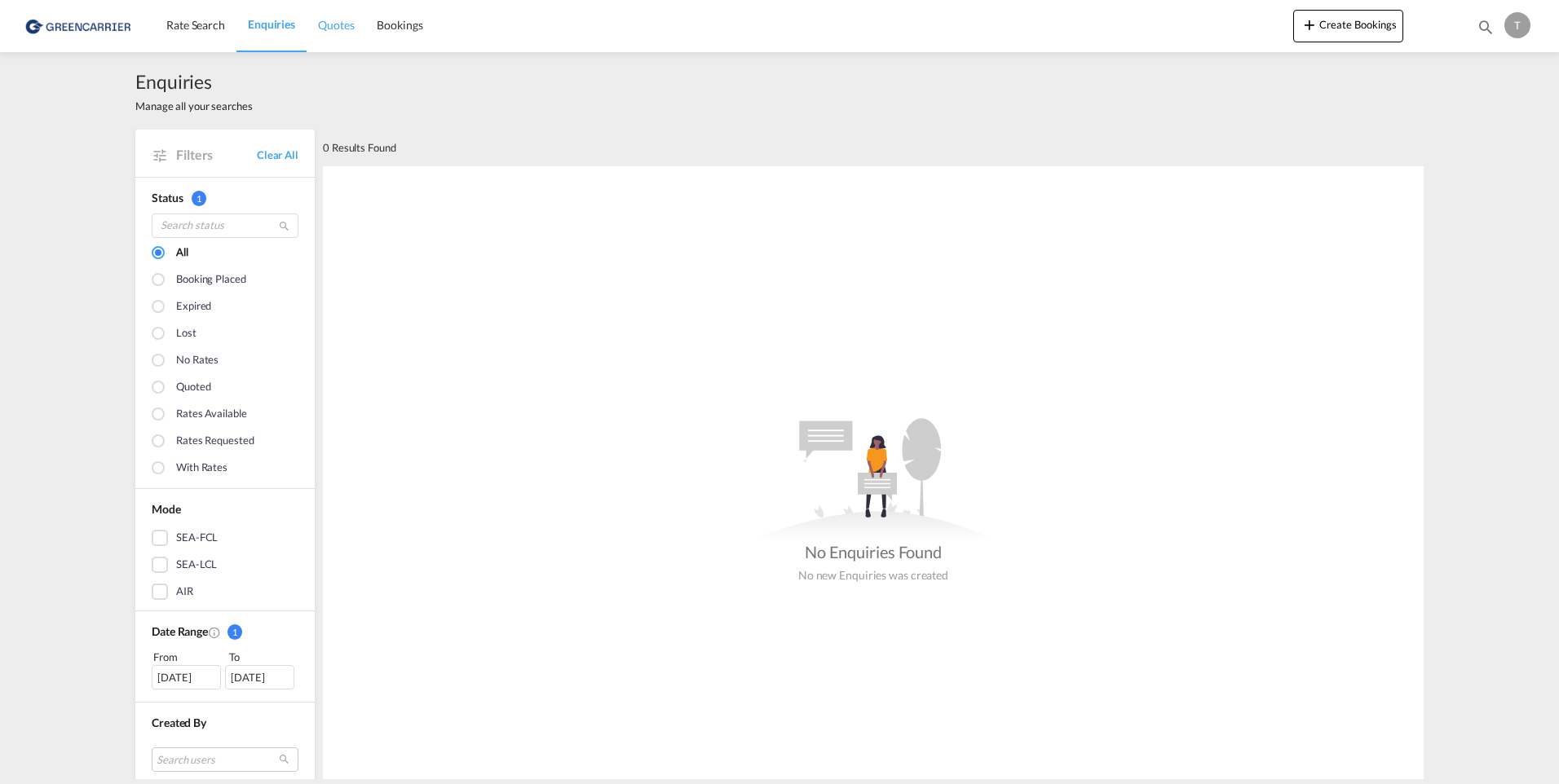
click at [330, 23] on span "Quotes" at bounding box center [335, 25] width 36 height 14
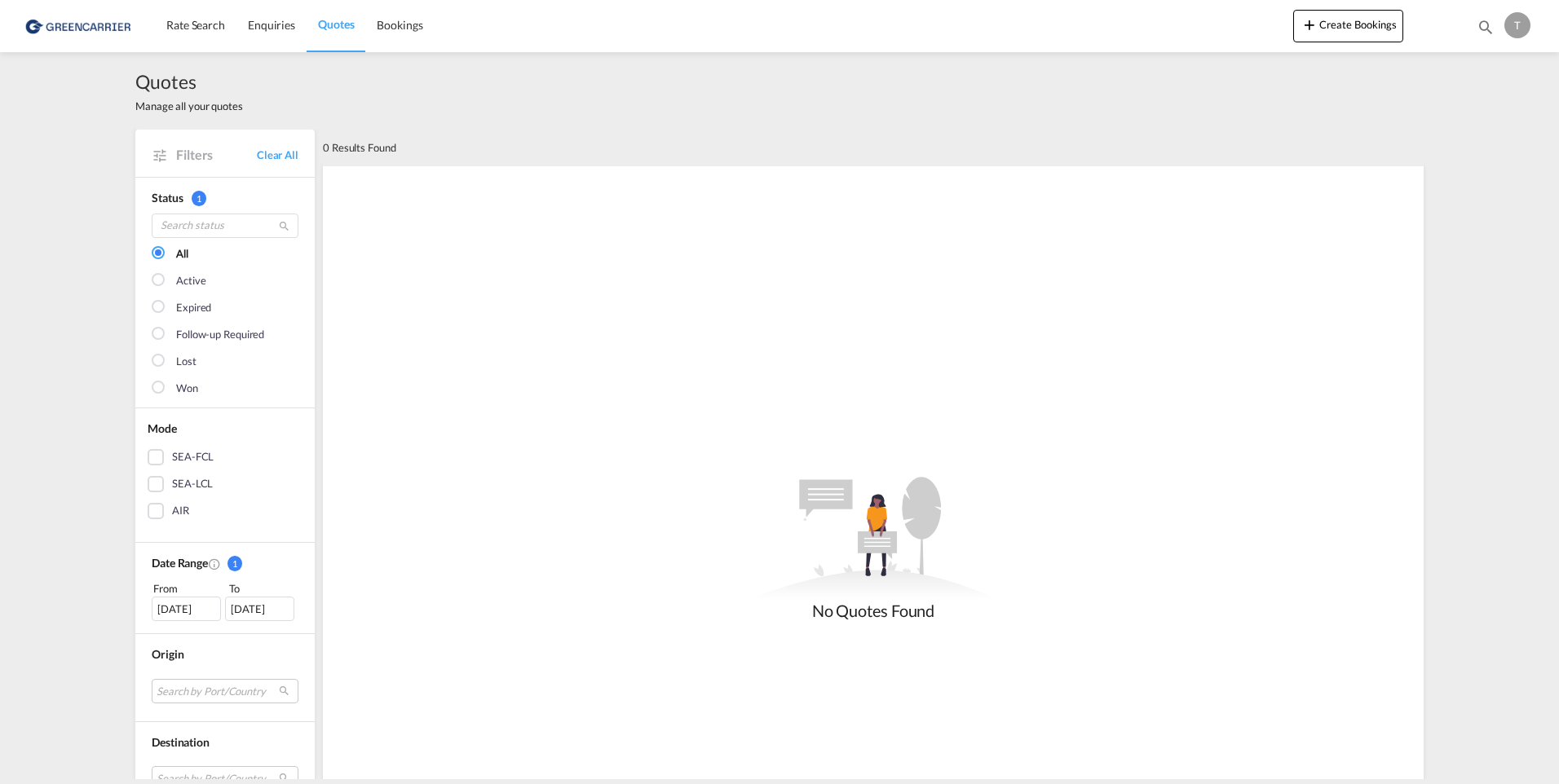
drag, startPoint x: 395, startPoint y: 18, endPoint x: 344, endPoint y: 23, distance: 51.2
click at [395, 18] on span "Bookings" at bounding box center [399, 25] width 46 height 14
